Goal: Task Accomplishment & Management: Manage account settings

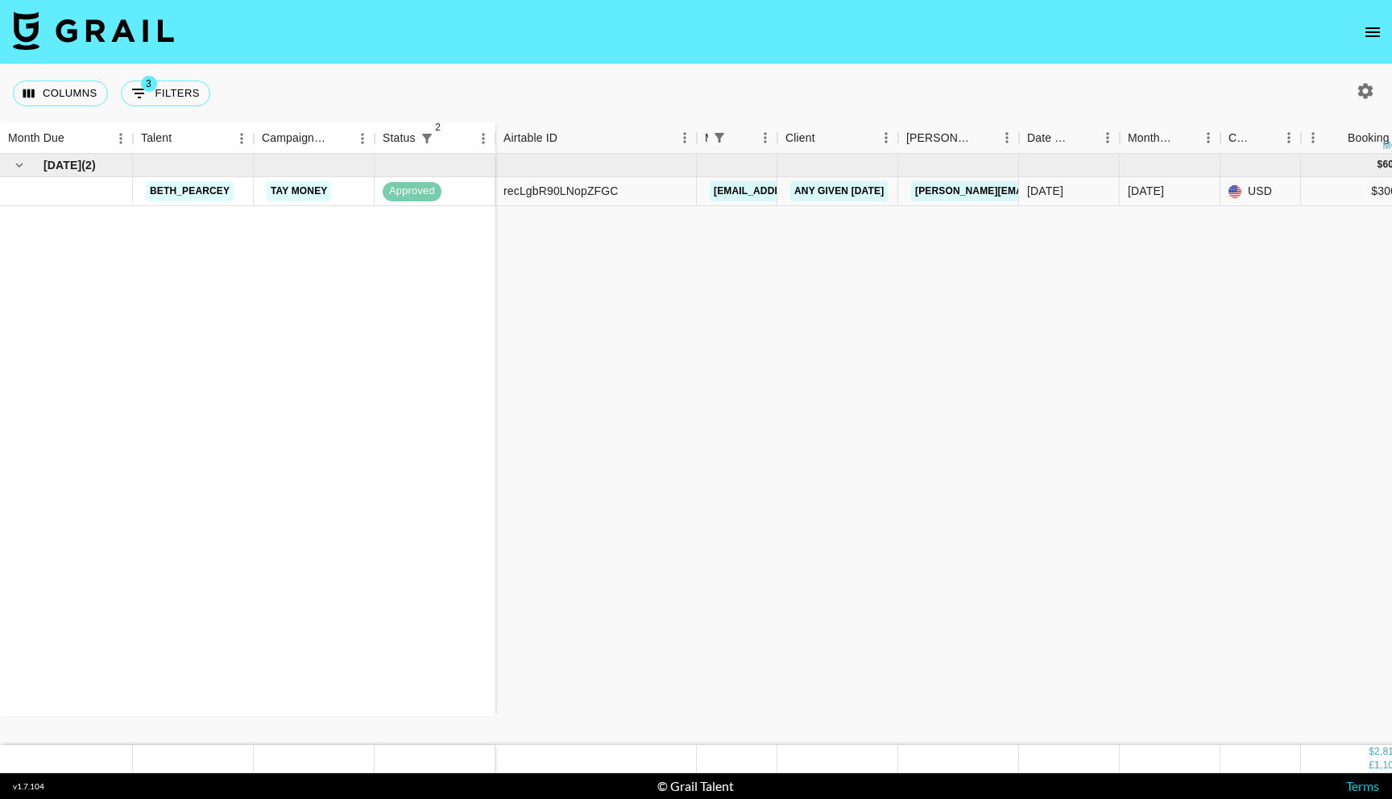
click at [1375, 38] on icon "open drawer" at bounding box center [1372, 32] width 19 height 19
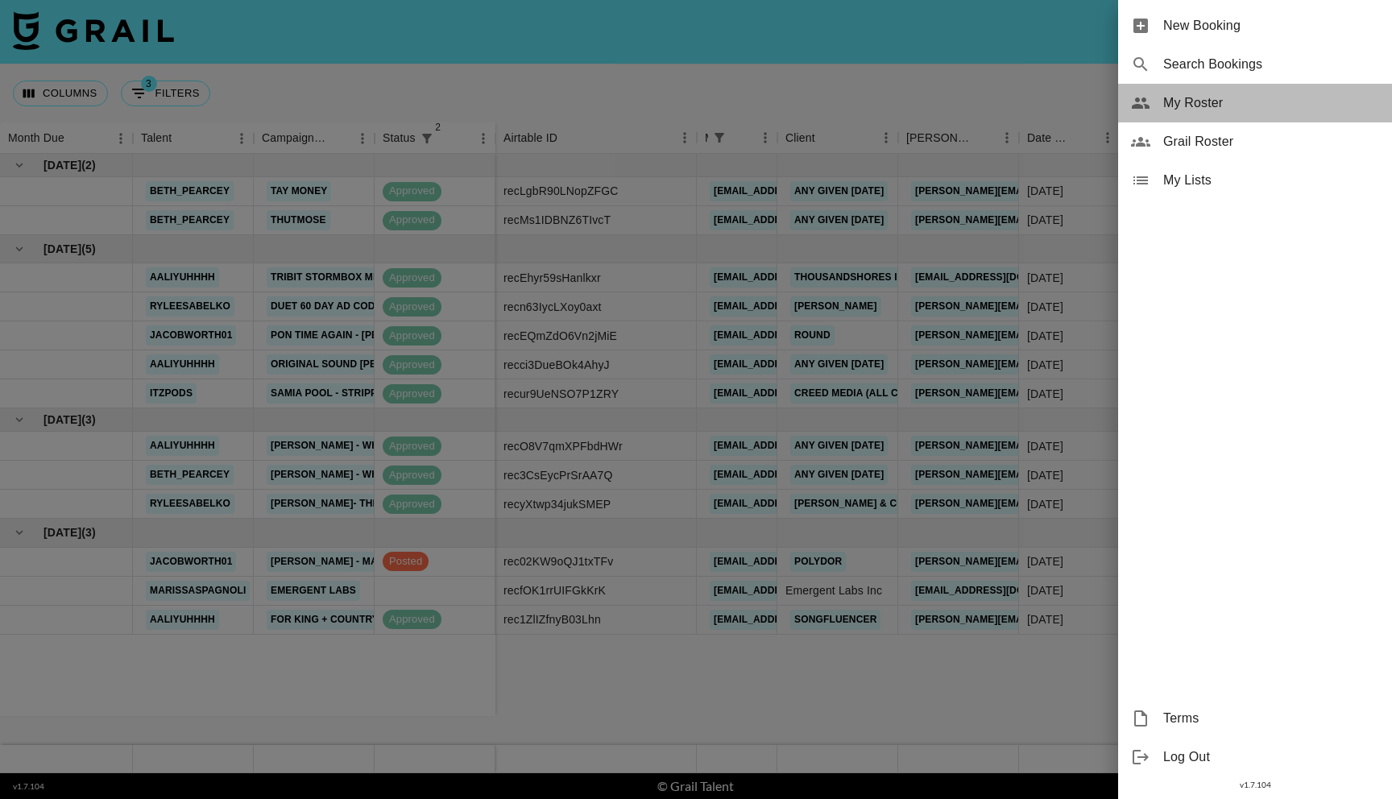
click at [1227, 108] on span "My Roster" at bounding box center [1271, 102] width 216 height 19
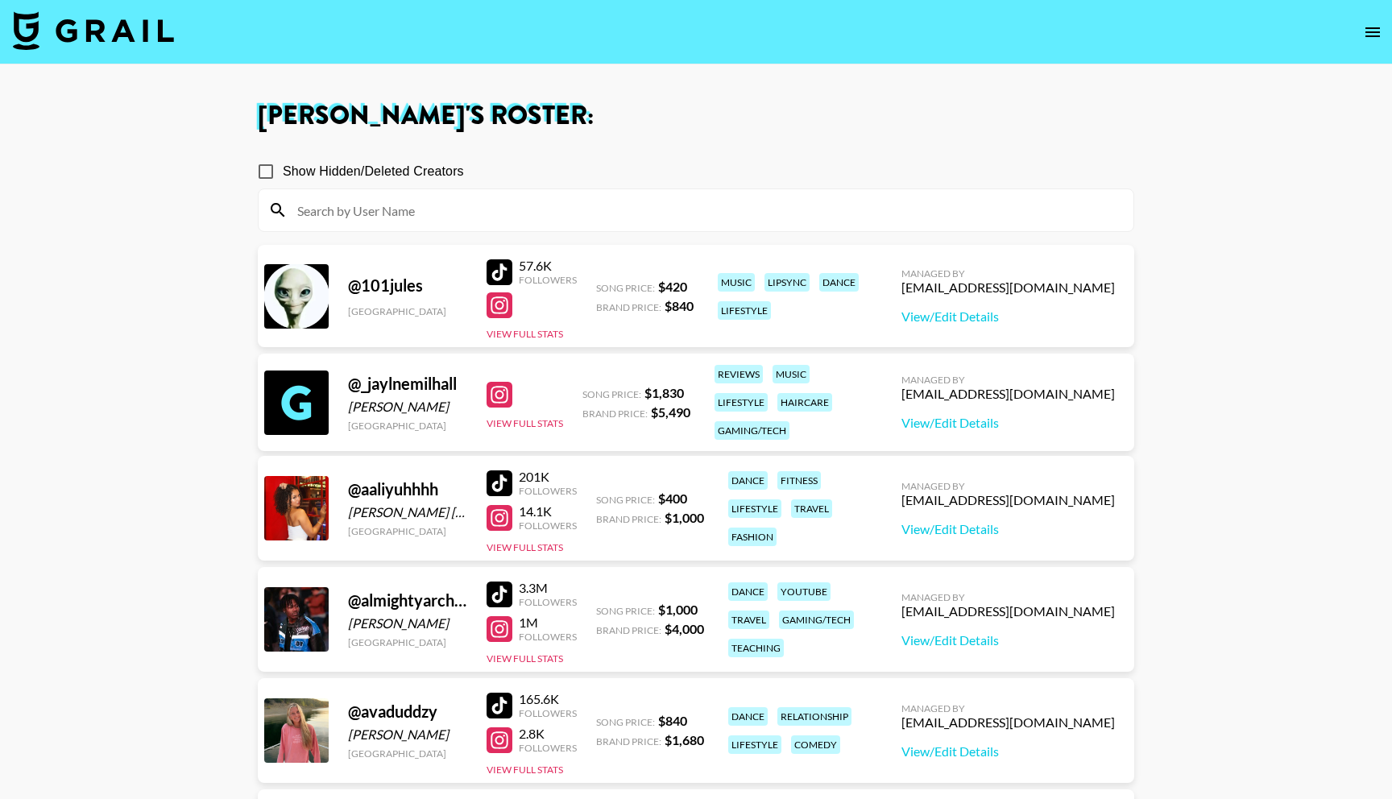
click at [474, 213] on input at bounding box center [706, 210] width 836 height 26
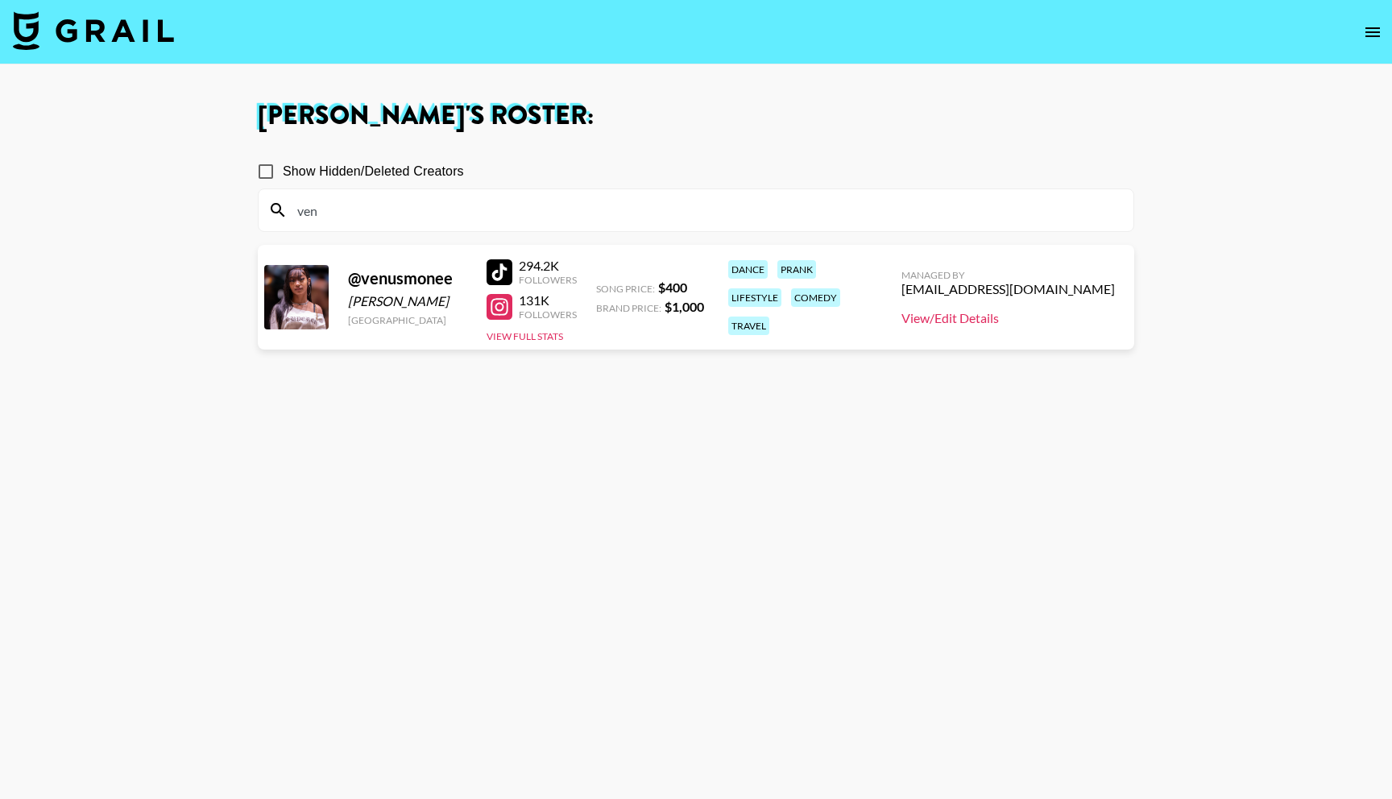
type input "ven"
click at [1011, 317] on link "View/Edit Details" at bounding box center [1007, 318] width 213 height 16
click at [348, 201] on input "ven" at bounding box center [706, 210] width 836 height 26
click at [343, 205] on input "ven" at bounding box center [706, 210] width 836 height 26
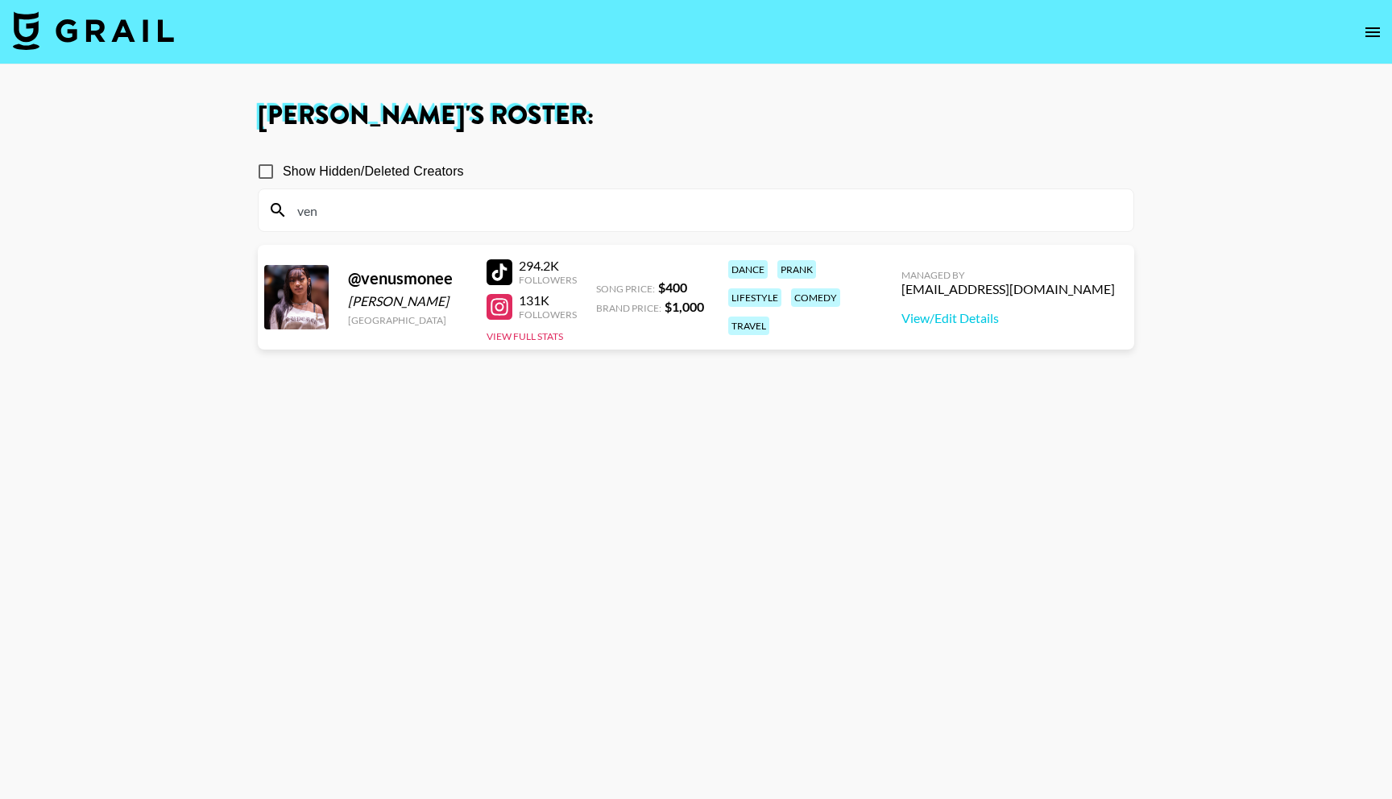
click at [343, 205] on input "ven" at bounding box center [706, 210] width 836 height 26
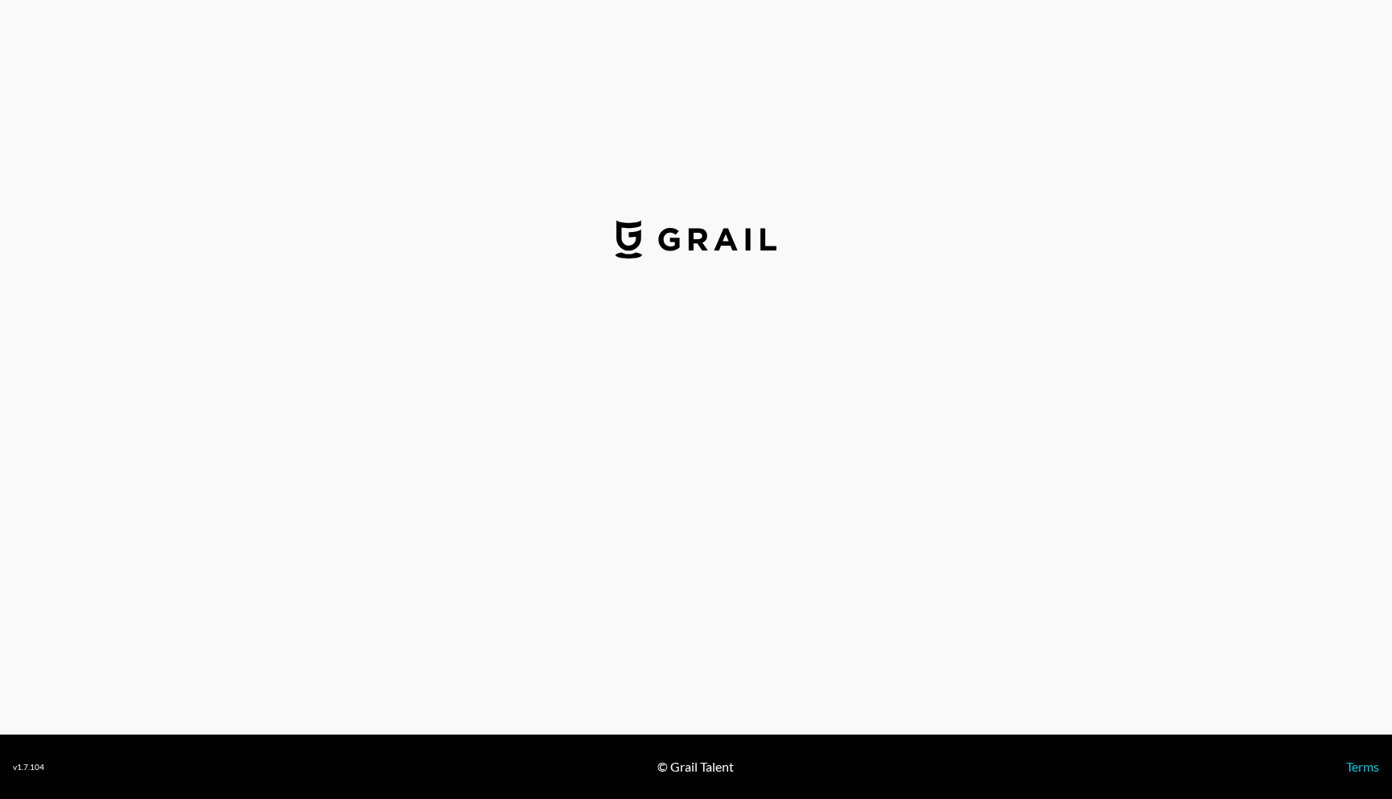
select select "USD"
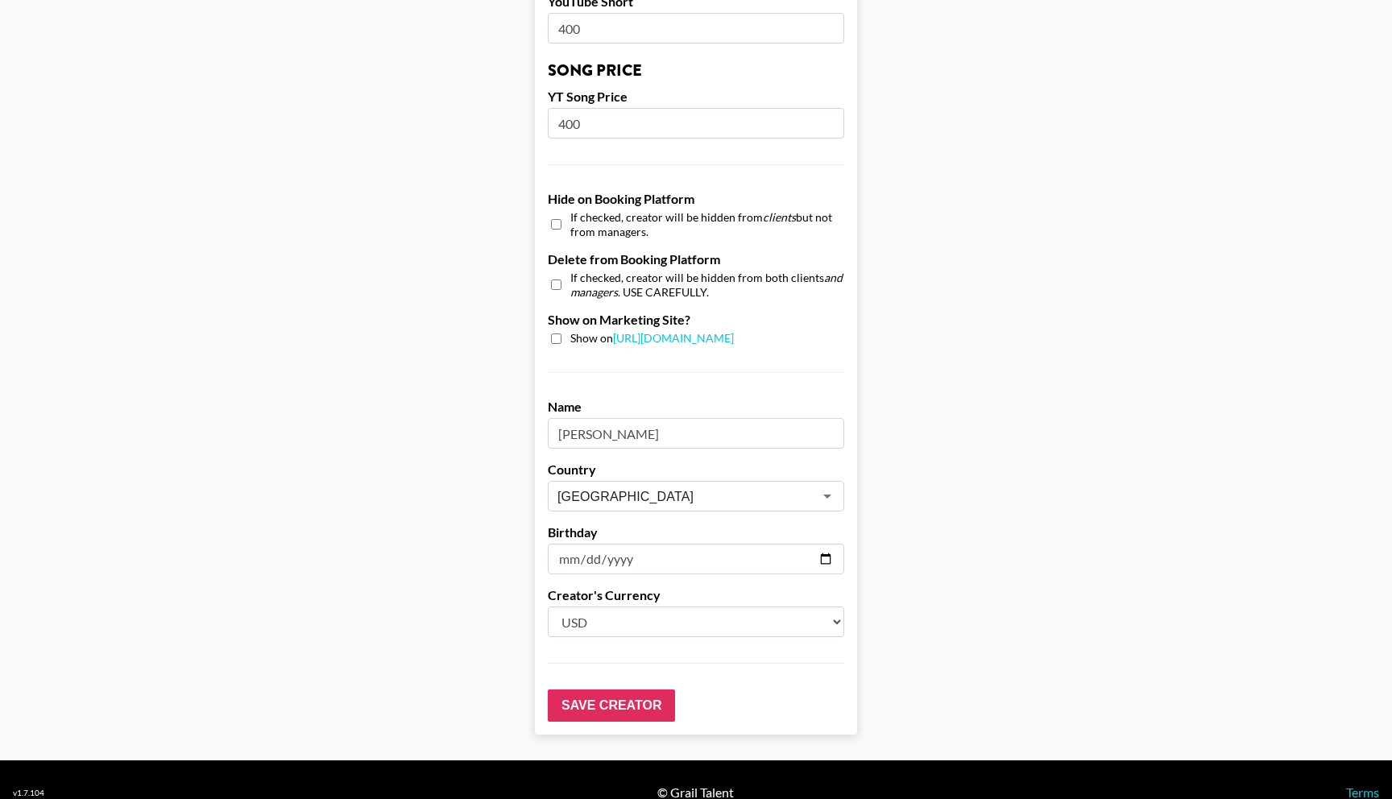
scroll to position [1340, 0]
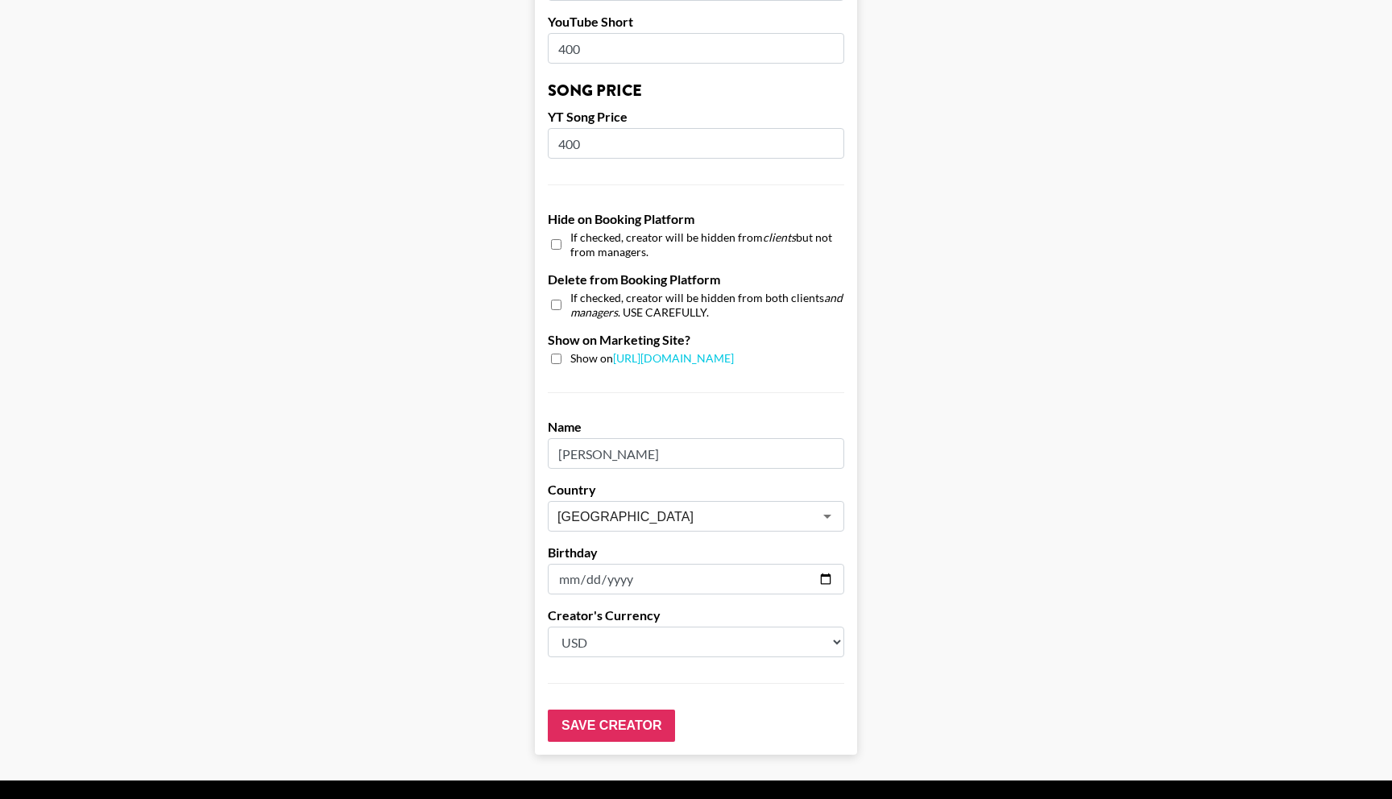
click at [554, 247] on input "checkbox" at bounding box center [556, 244] width 10 height 23
checkbox input "true"
click at [554, 309] on input "checkbox" at bounding box center [556, 304] width 10 height 23
click at [557, 304] on input "checkbox" at bounding box center [556, 304] width 10 height 23
checkbox input "false"
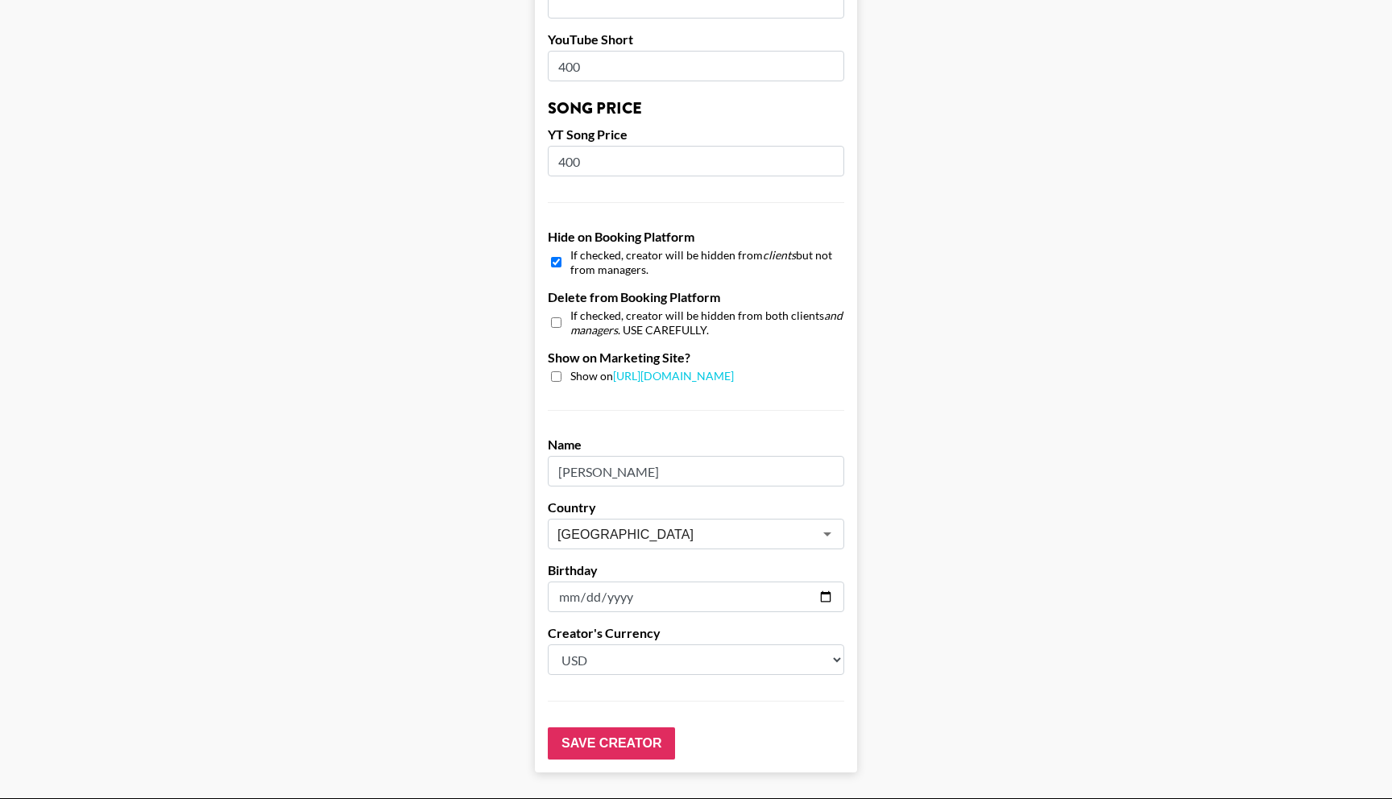
scroll to position [1386, 0]
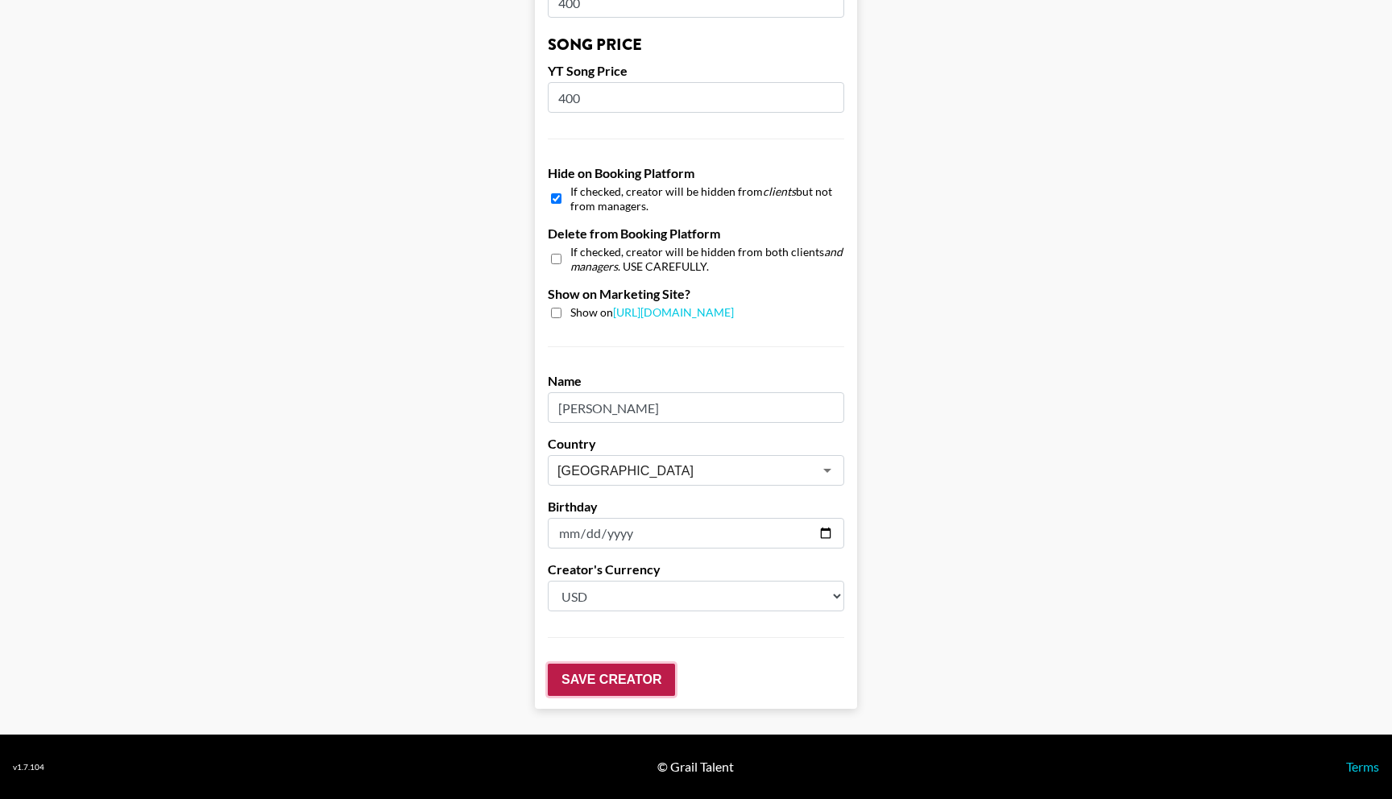
click at [601, 685] on input "Save Creator" at bounding box center [611, 680] width 127 height 32
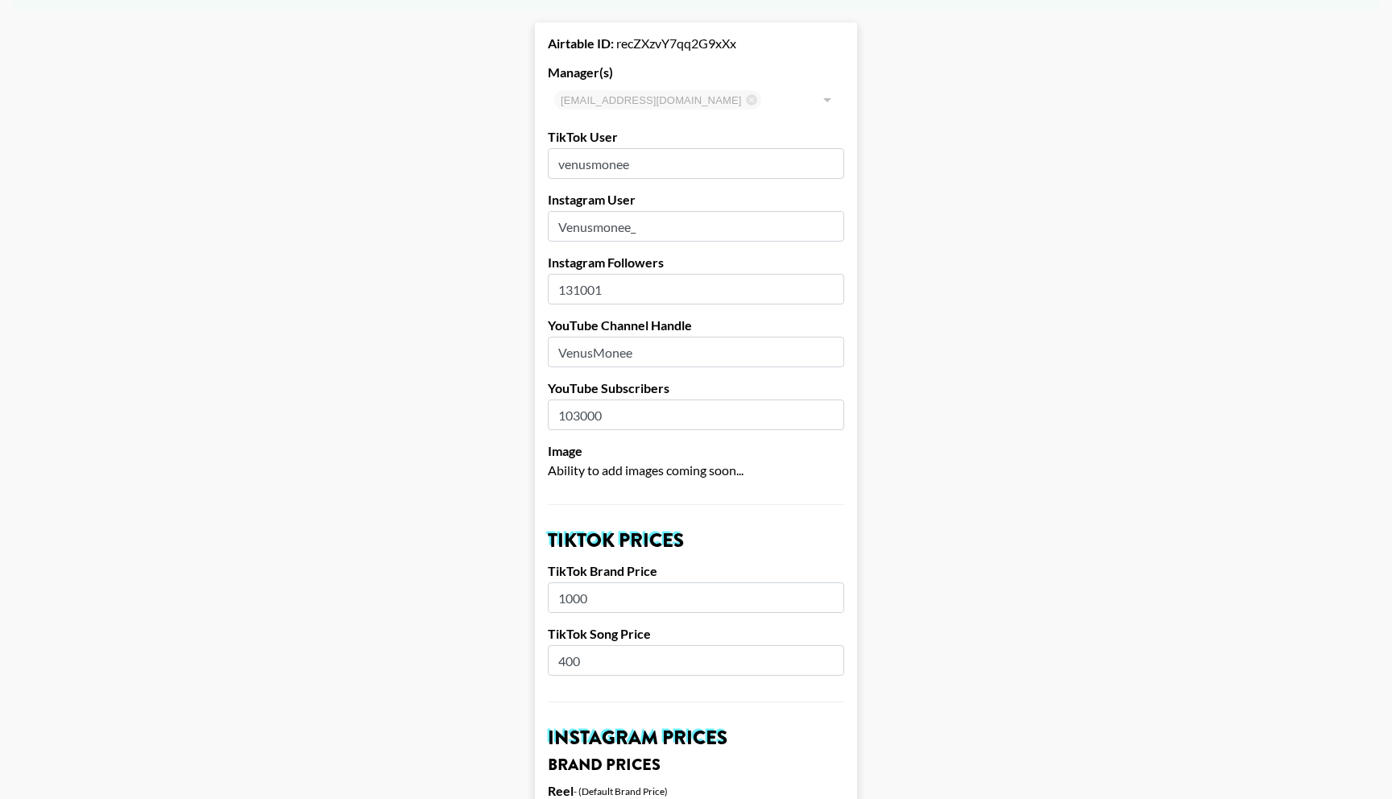
scroll to position [0, 0]
